Goal: Navigation & Orientation: Find specific page/section

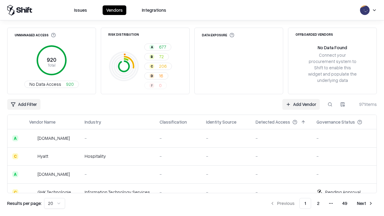
click at [55, 203] on html "Issues Vendors Integrations Unmanaged Access 920 Total No Data Access 920 Risk …" at bounding box center [192, 108] width 384 height 216
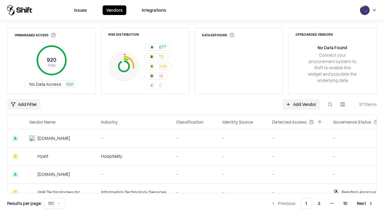
click at [365, 203] on button "Next" at bounding box center [364, 203] width 23 height 11
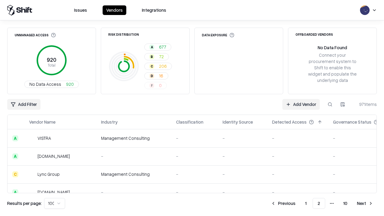
click at [365, 203] on button "Next" at bounding box center [364, 203] width 23 height 11
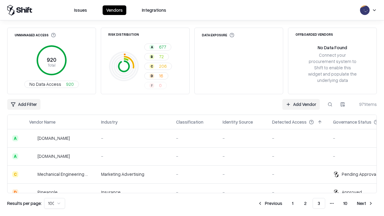
click at [365, 203] on button "Next" at bounding box center [364, 203] width 23 height 11
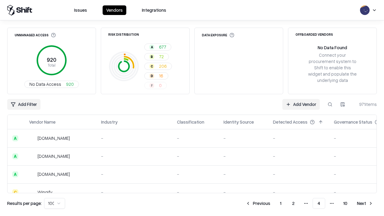
click at [365, 203] on button "Next" at bounding box center [364, 203] width 23 height 11
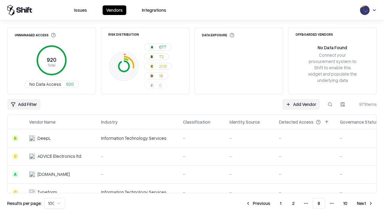
click at [365, 203] on button "Next" at bounding box center [364, 203] width 23 height 11
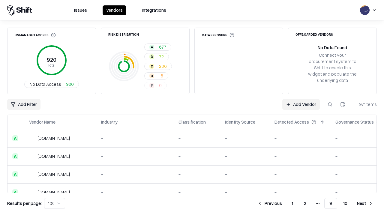
click at [365, 203] on button "Next" at bounding box center [364, 203] width 23 height 11
click at [283, 203] on button "Previous" at bounding box center [283, 203] width 32 height 11
click at [270, 203] on button "Previous" at bounding box center [270, 203] width 32 height 11
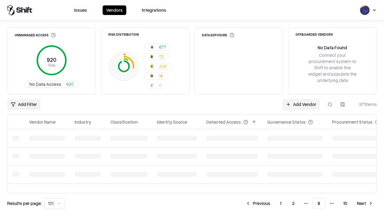
click at [258, 203] on button "Previous" at bounding box center [258, 203] width 32 height 11
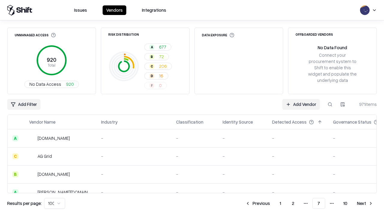
click at [258, 203] on button "Previous" at bounding box center [258, 203] width 32 height 11
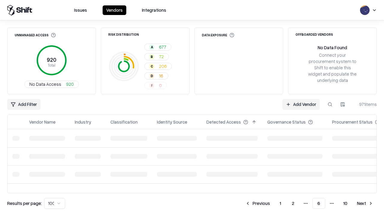
click at [258, 203] on button "Previous" at bounding box center [258, 203] width 32 height 11
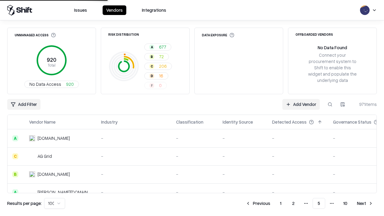
click at [258, 203] on button "Previous" at bounding box center [258, 203] width 32 height 11
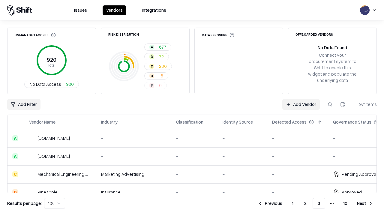
click at [270, 203] on button "Previous" at bounding box center [270, 203] width 32 height 11
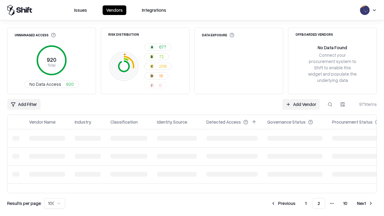
click at [283, 203] on button "Previous" at bounding box center [283, 203] width 32 height 11
